Goal: Answer question/provide support: Answer question/provide support

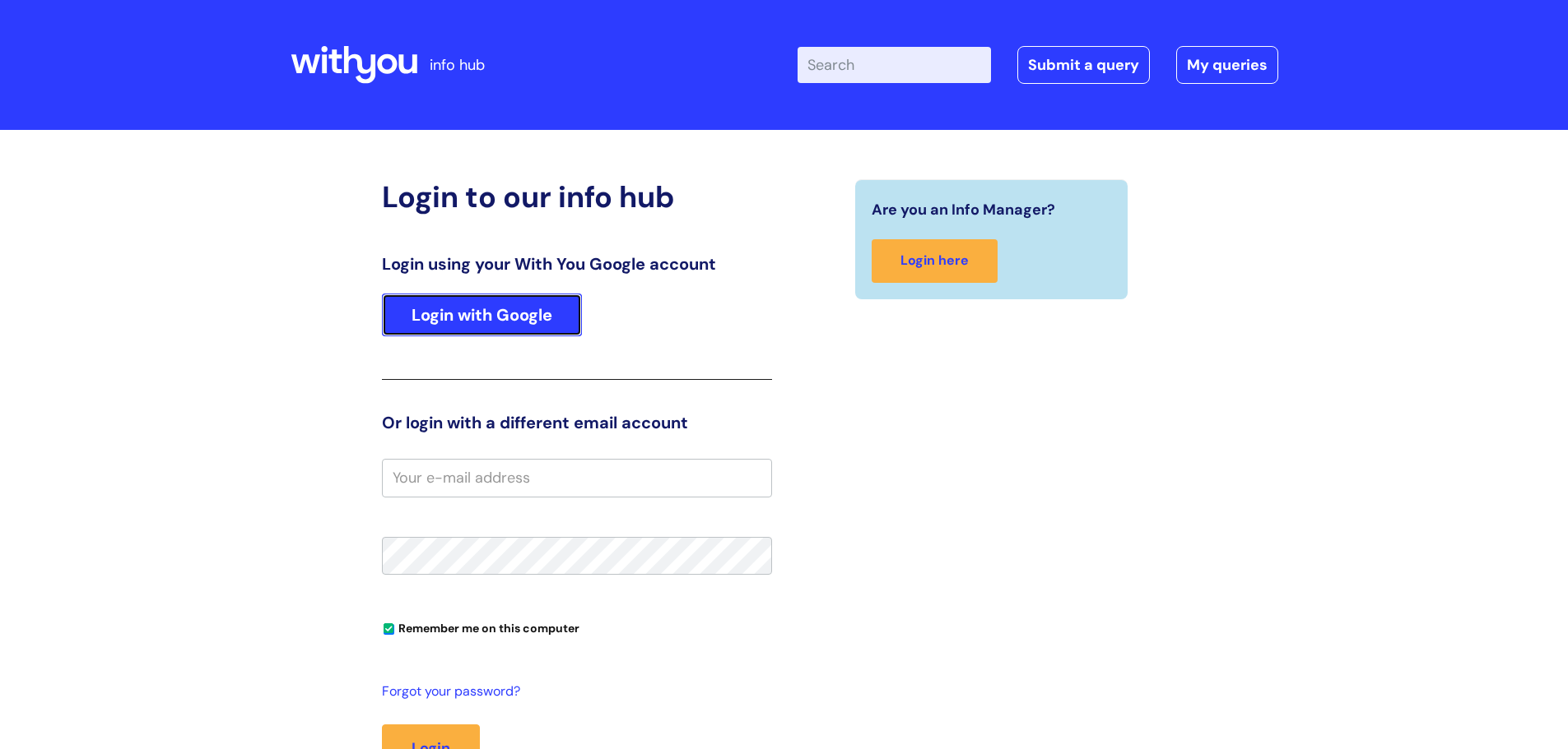
click at [468, 328] on link "Login with Google" at bounding box center [482, 315] width 200 height 43
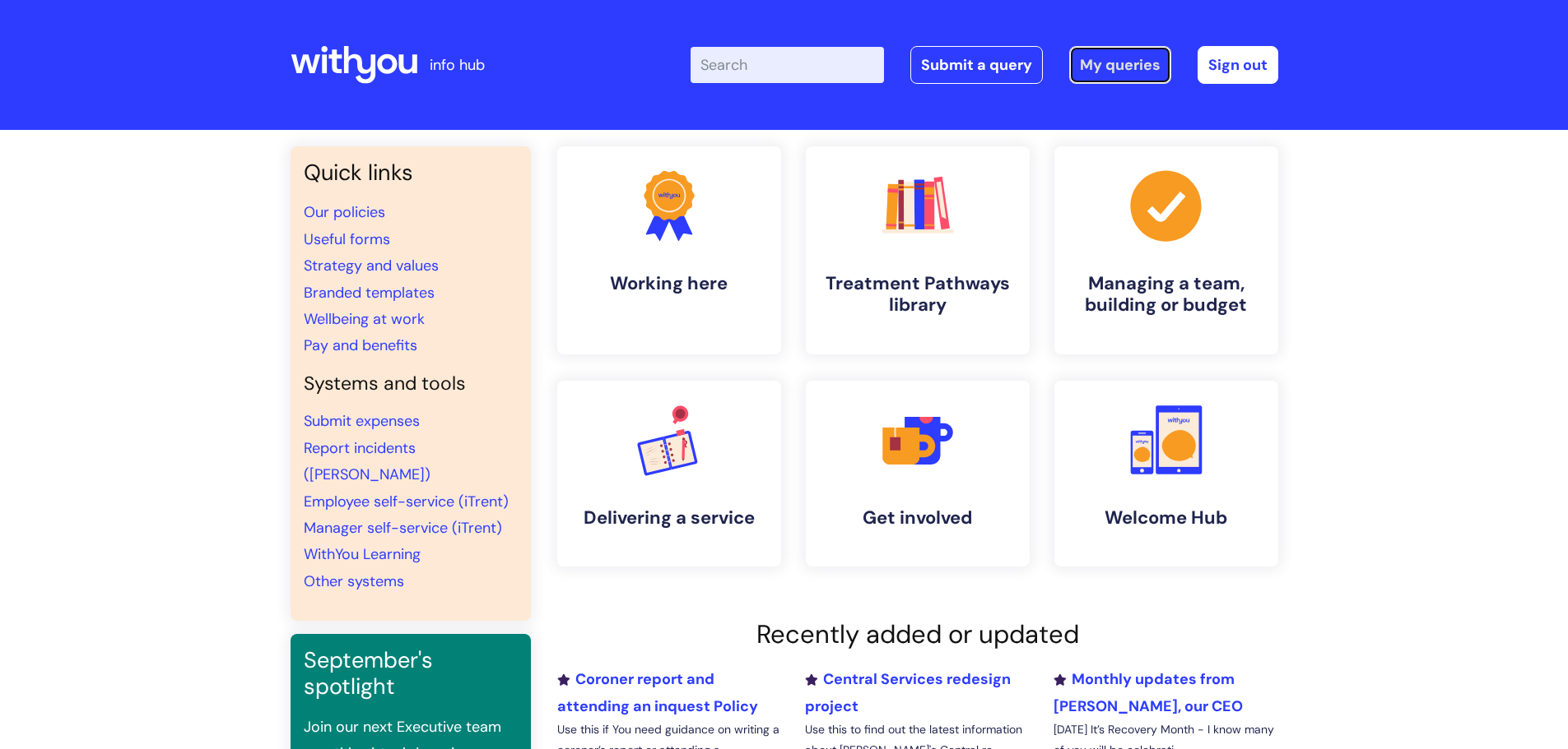
click at [1110, 69] on link "My queries" at bounding box center [1119, 64] width 102 height 38
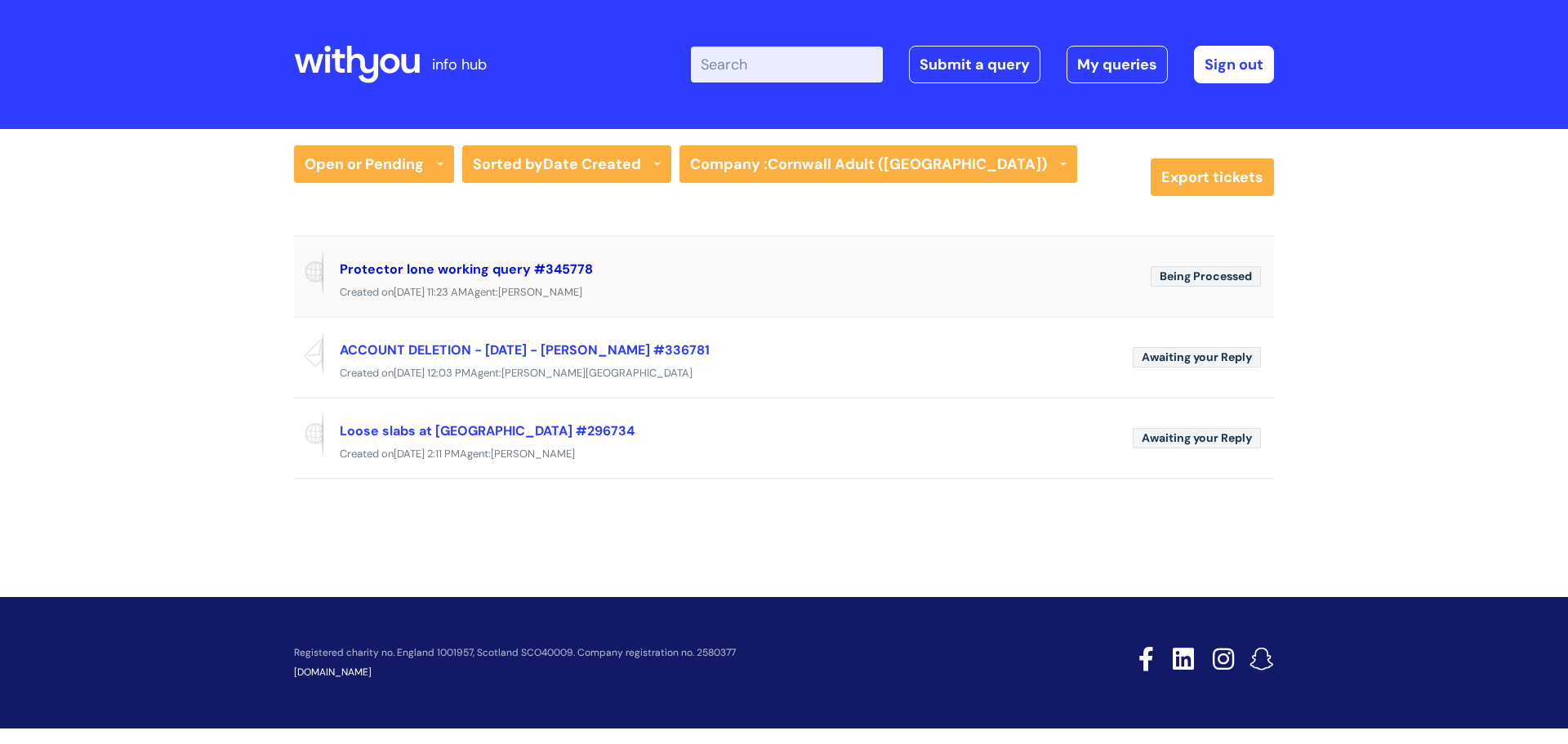
click at [466, 268] on link "Protector lone working query #345778" at bounding box center [466, 269] width 253 height 18
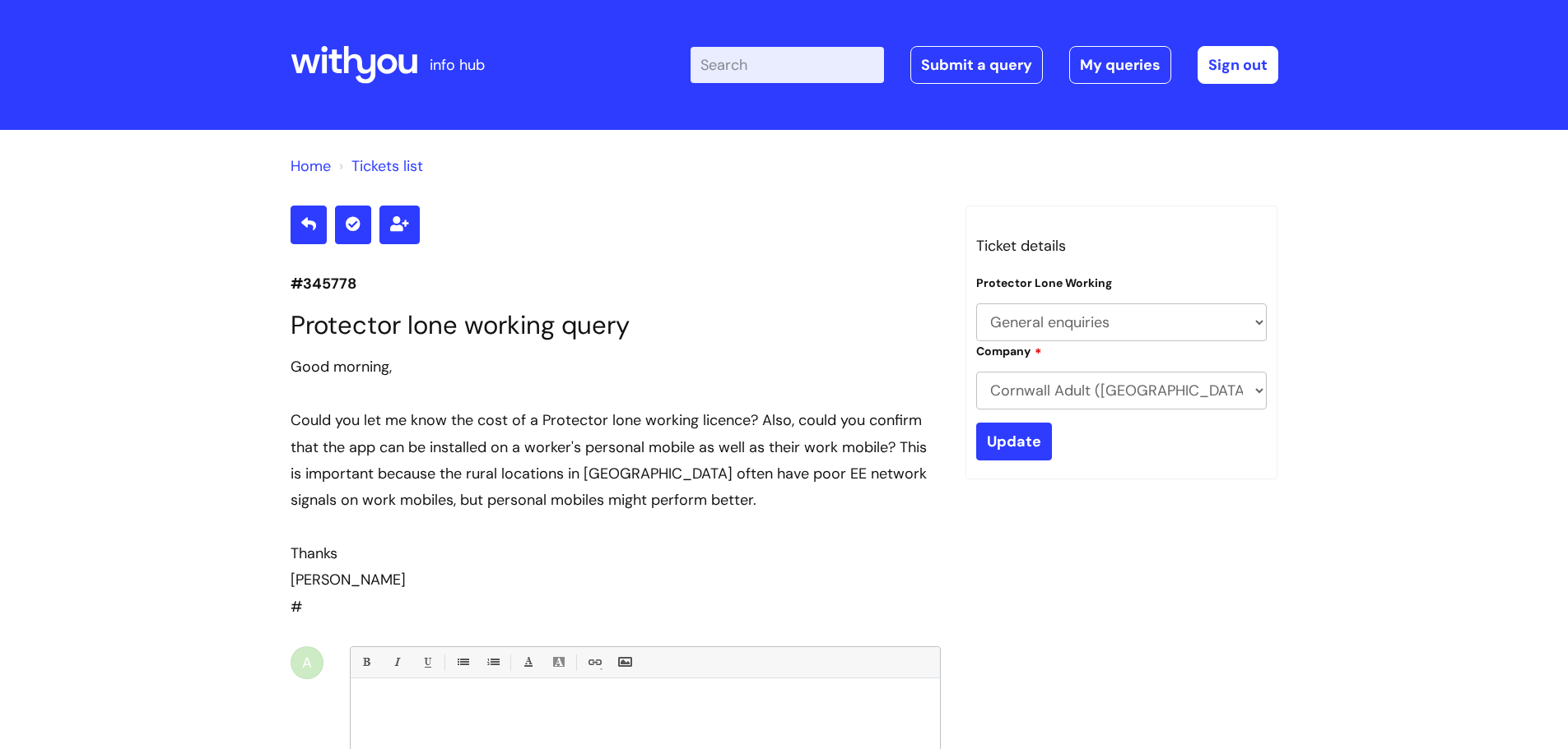
select select "General enquiries"
